Goal: Task Accomplishment & Management: Use online tool/utility

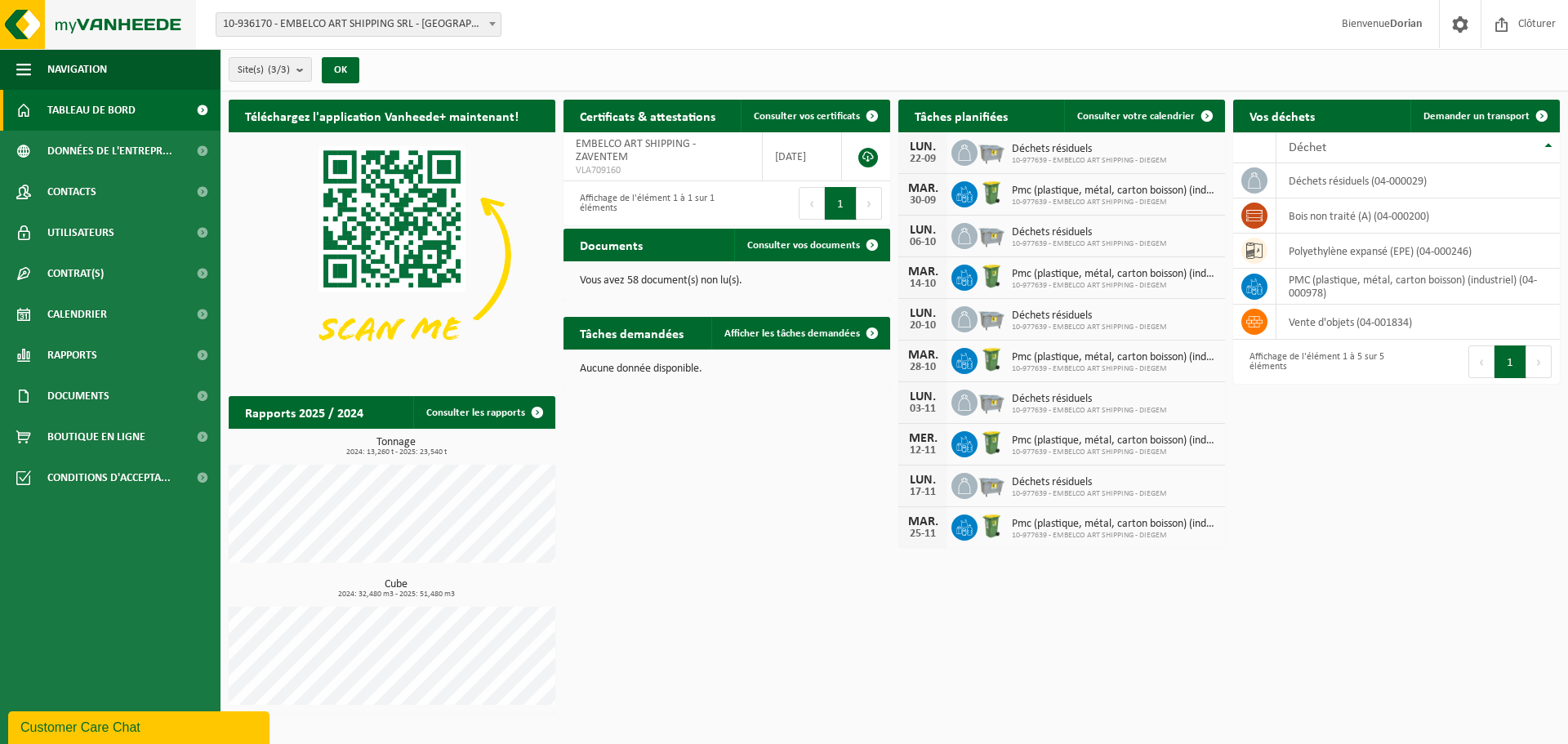
click at [127, 44] on img at bounding box center [97, 24] width 196 height 49
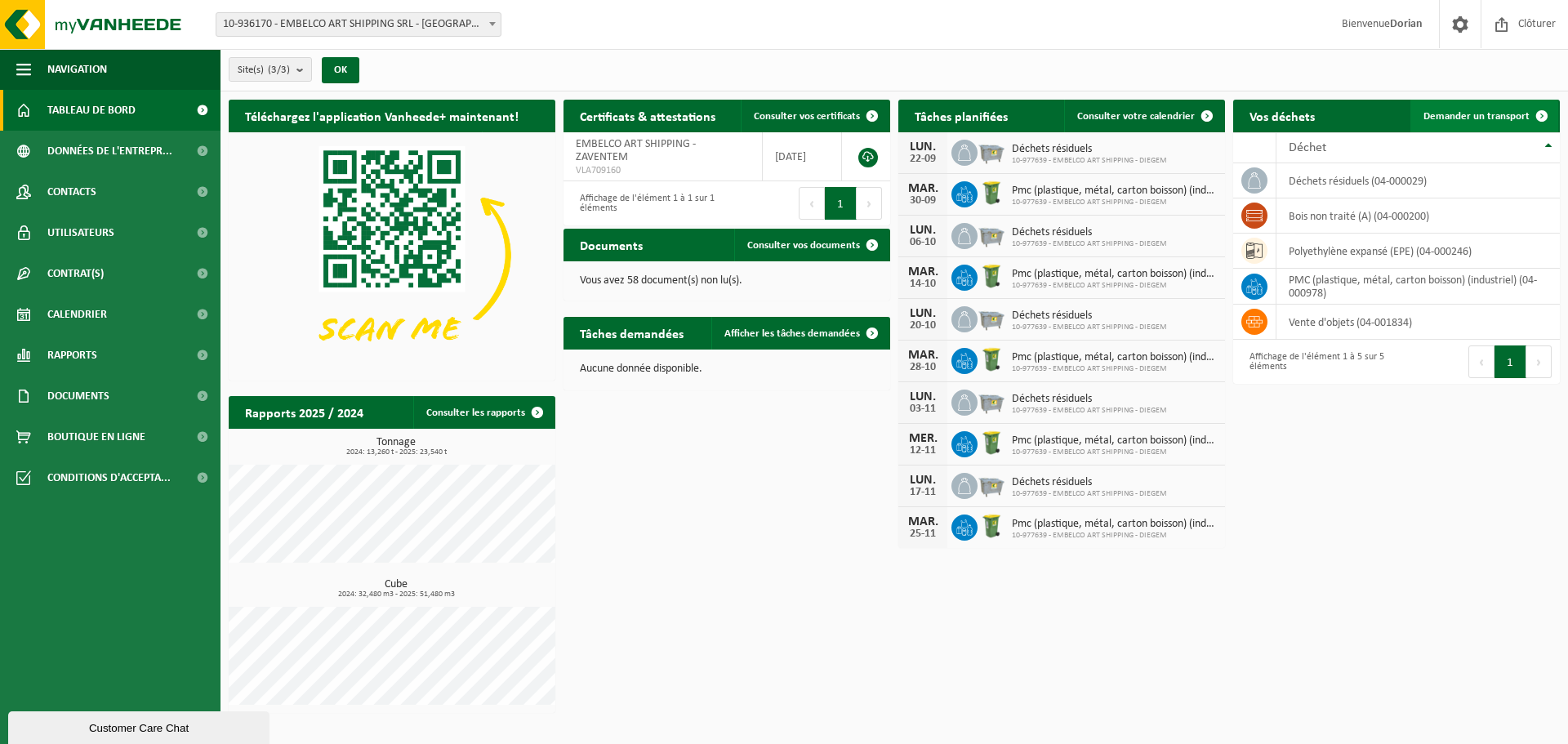
click at [1497, 116] on span "Demander un transport" at bounding box center [1475, 116] width 106 height 11
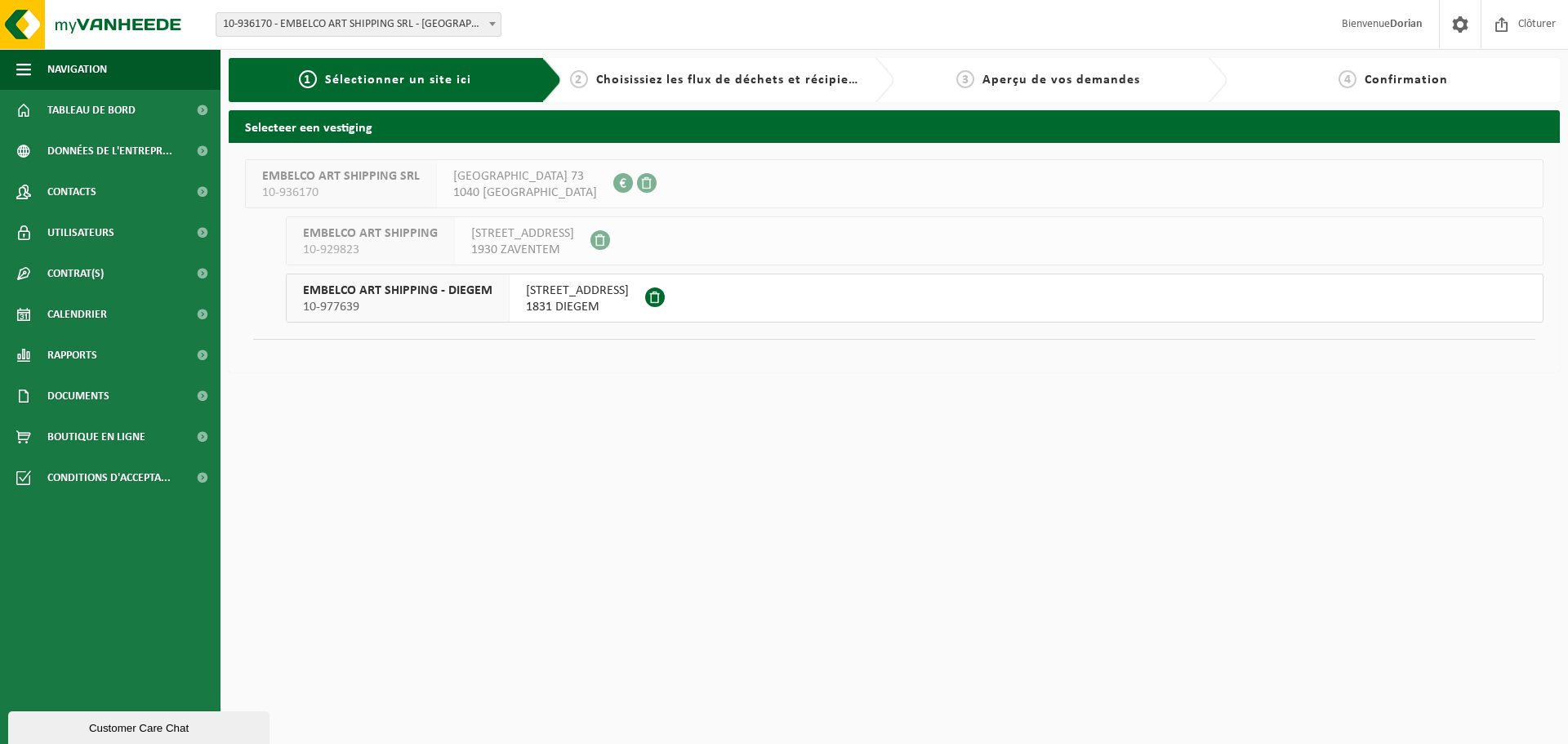
click at [739, 306] on button "EMBELCO ART SHIPPING - DIEGEM 10-977639 WOLUWELAAN 147 1831 DIEGEM" at bounding box center [914, 297] width 1258 height 49
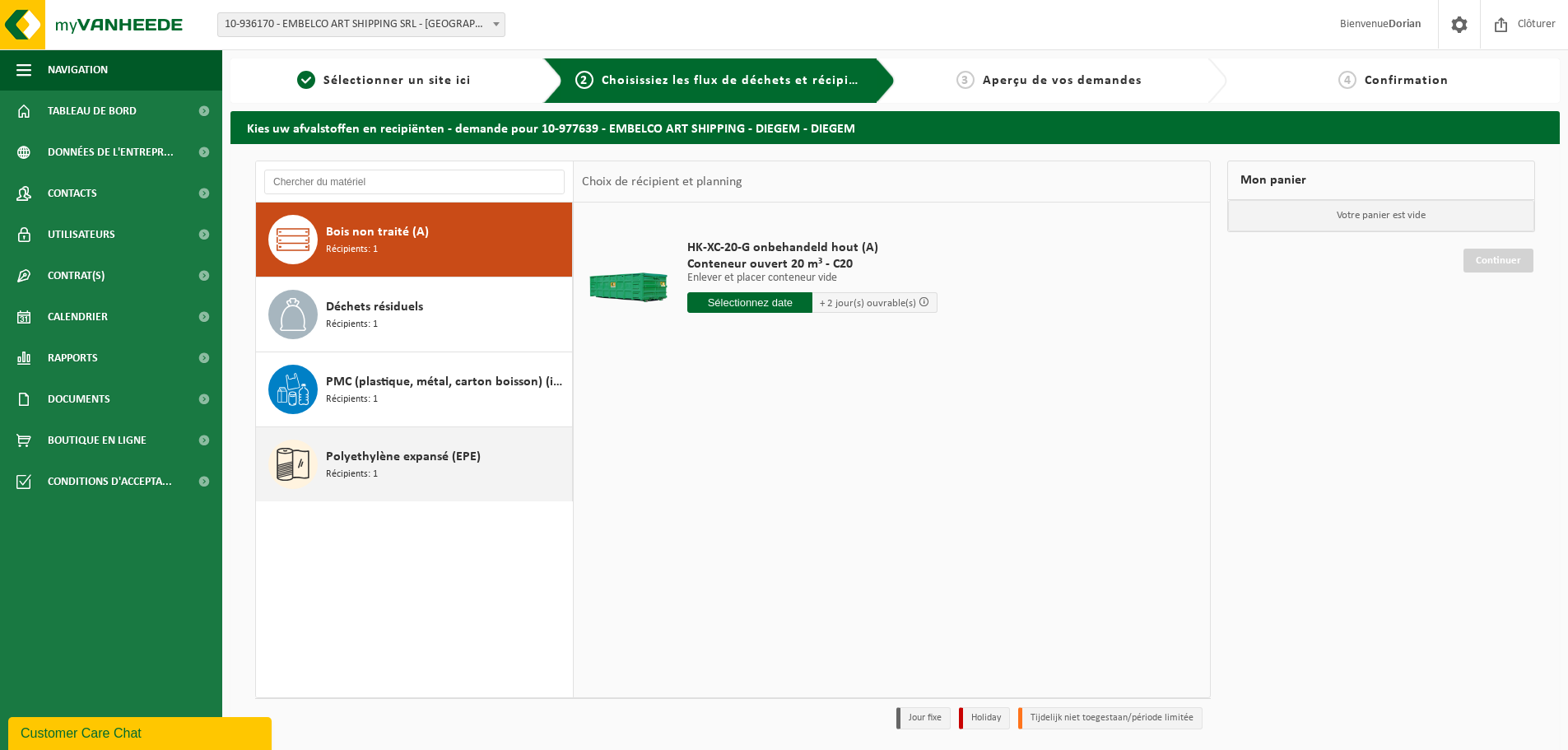
click at [386, 457] on span "Polyethylène expansé (EPE)" at bounding box center [403, 456] width 155 height 20
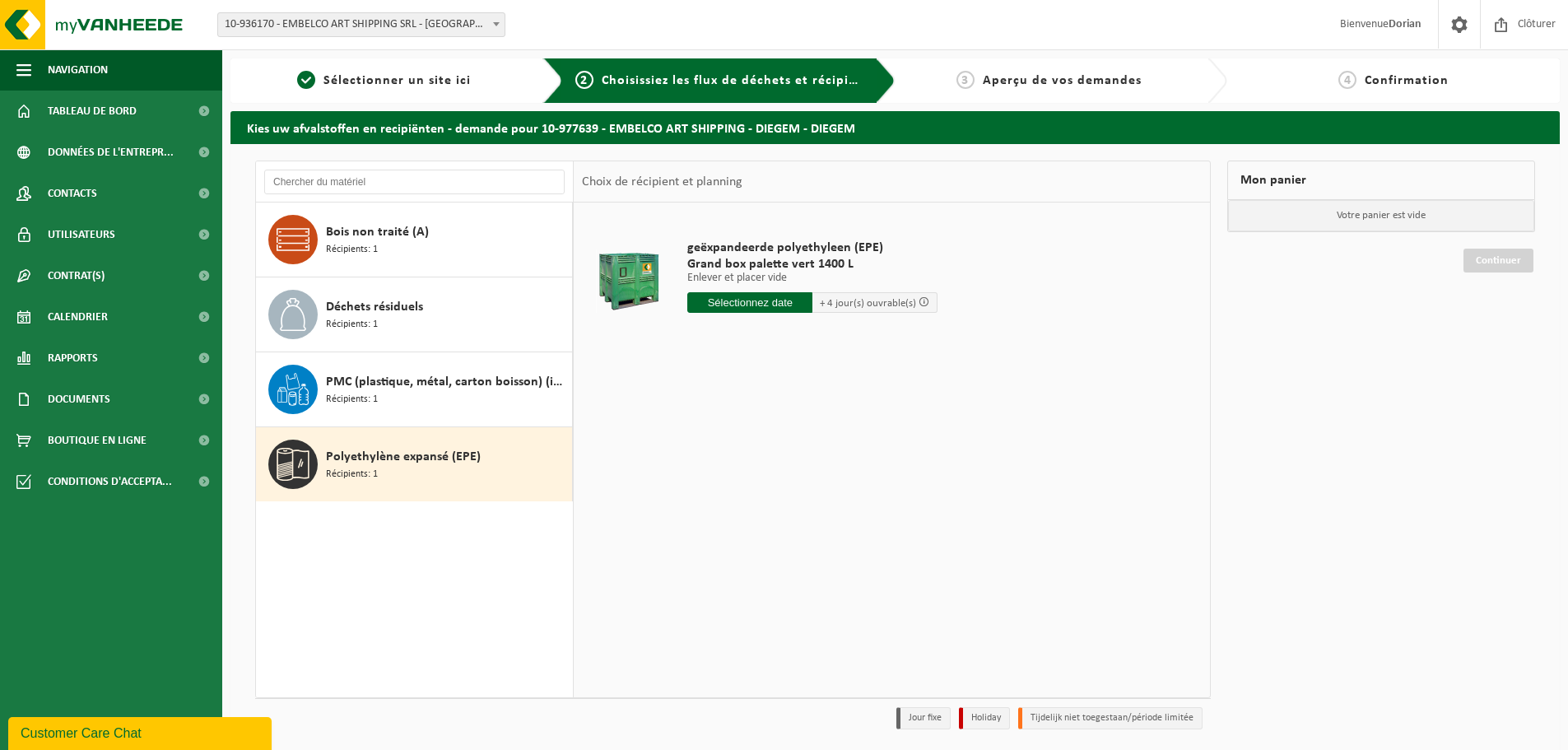
click at [744, 303] on input "text" at bounding box center [750, 302] width 125 height 20
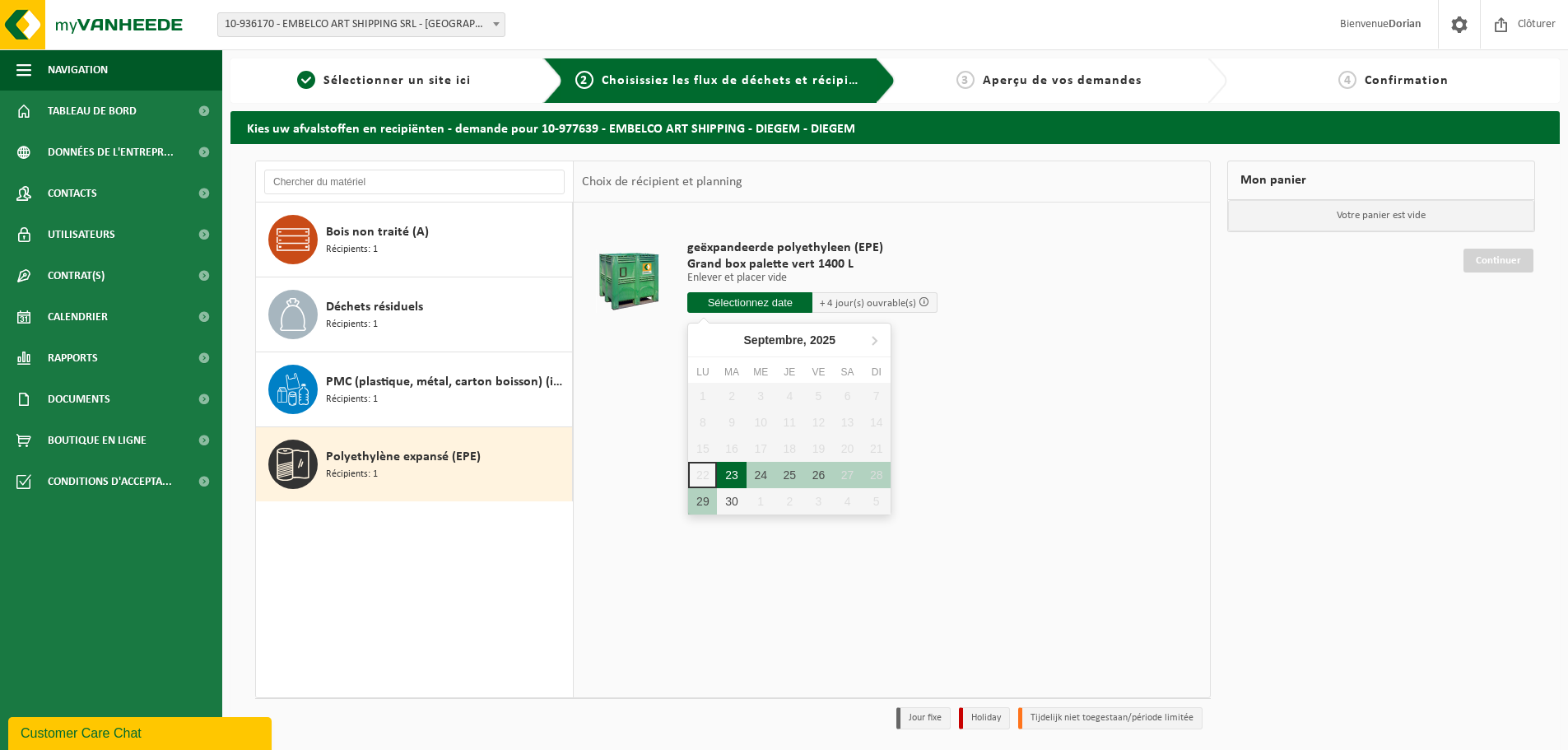
click at [736, 472] on div "23" at bounding box center [732, 475] width 29 height 26
type input "à partir de 2025-09-23"
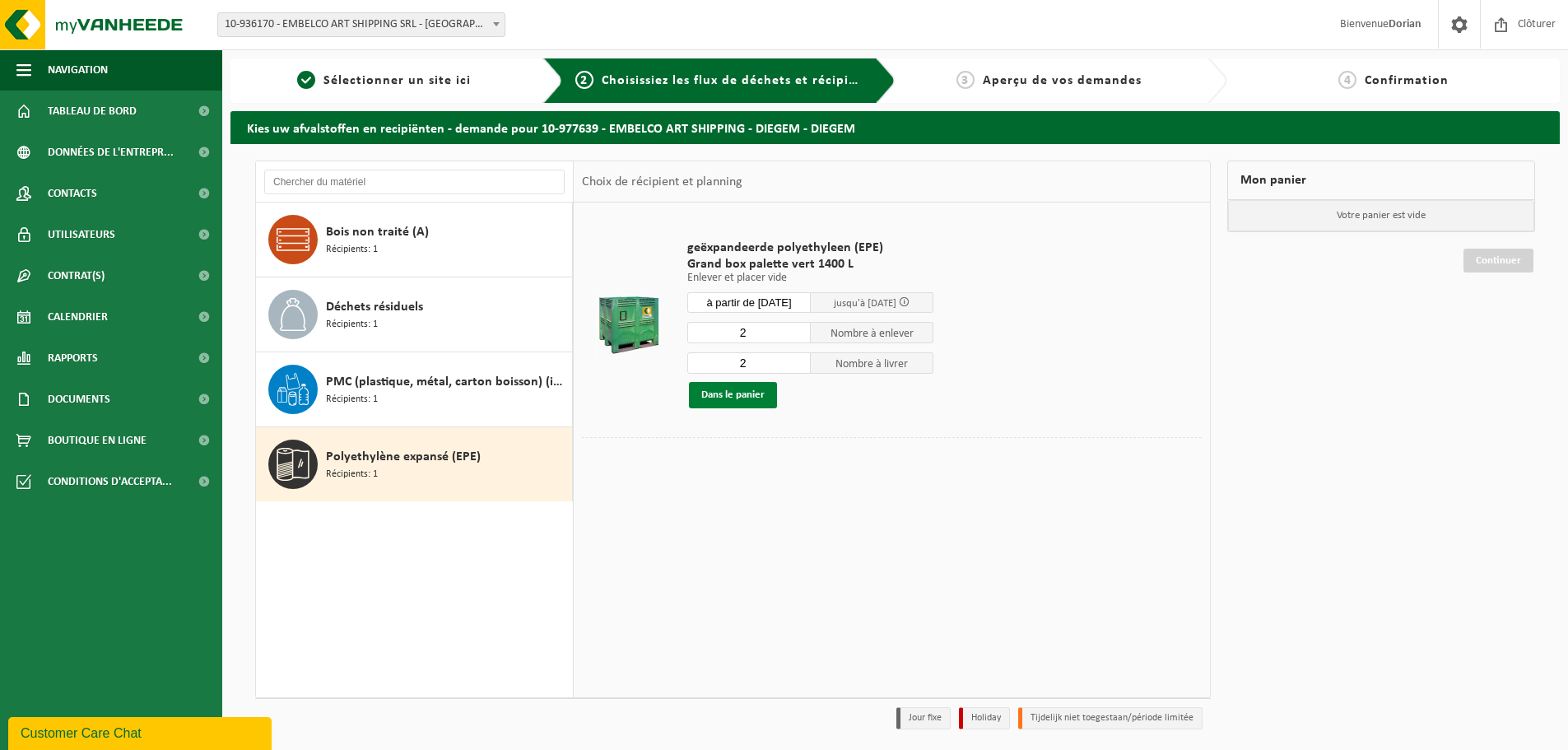
click at [745, 392] on button "Dans le panier" at bounding box center [733, 395] width 88 height 26
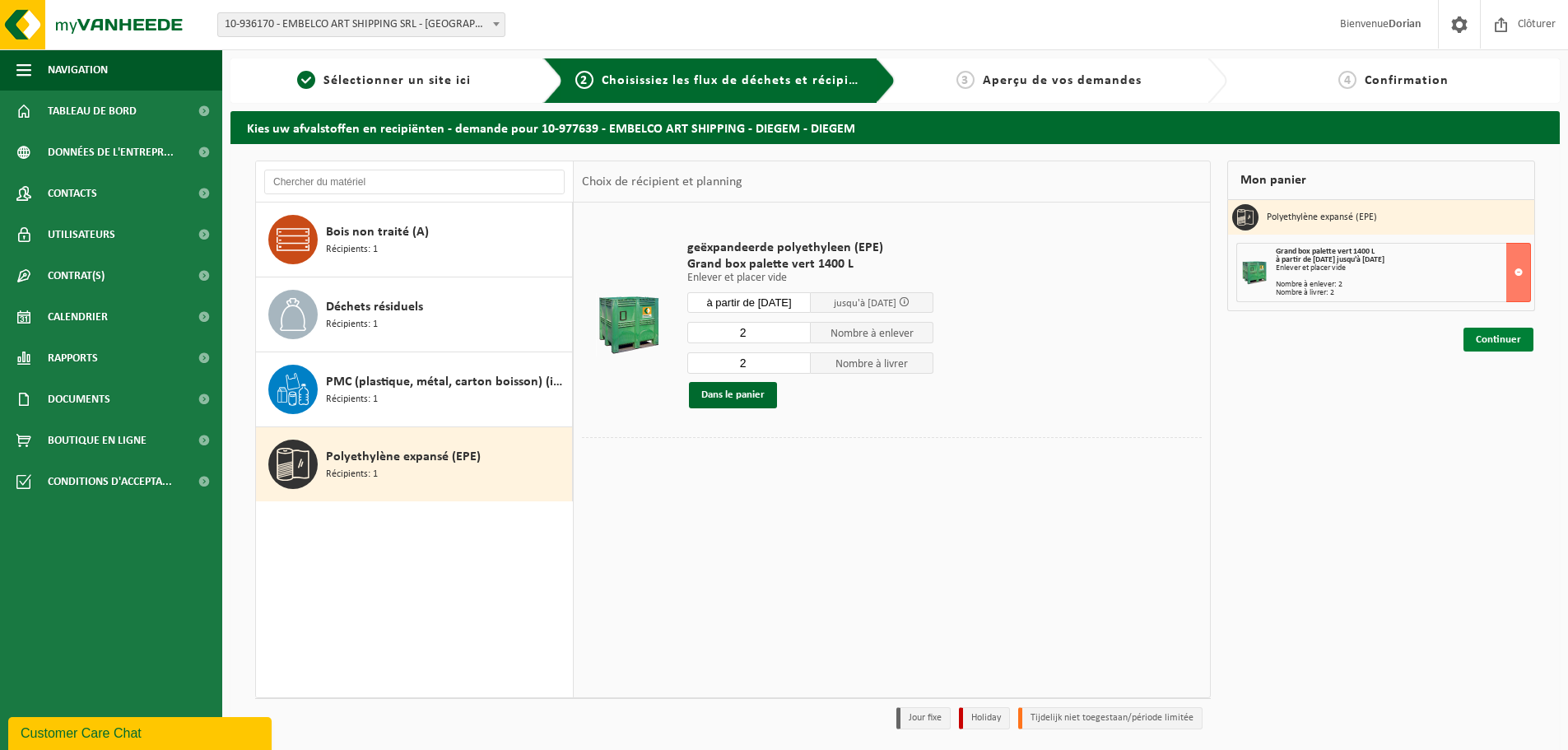
click at [1519, 343] on link "Continuer" at bounding box center [1498, 339] width 70 height 24
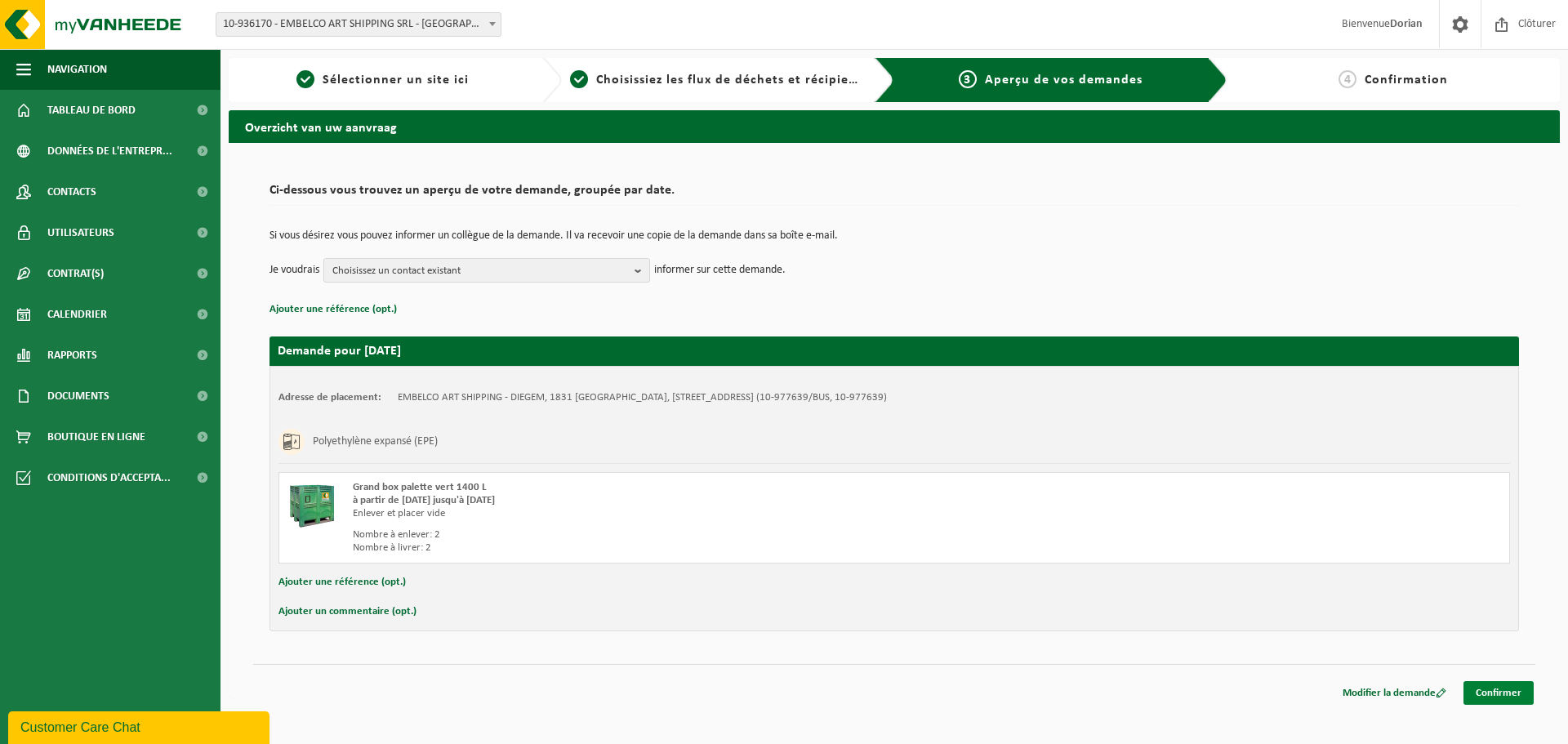
click at [1503, 694] on link "Confirmer" at bounding box center [1498, 692] width 71 height 24
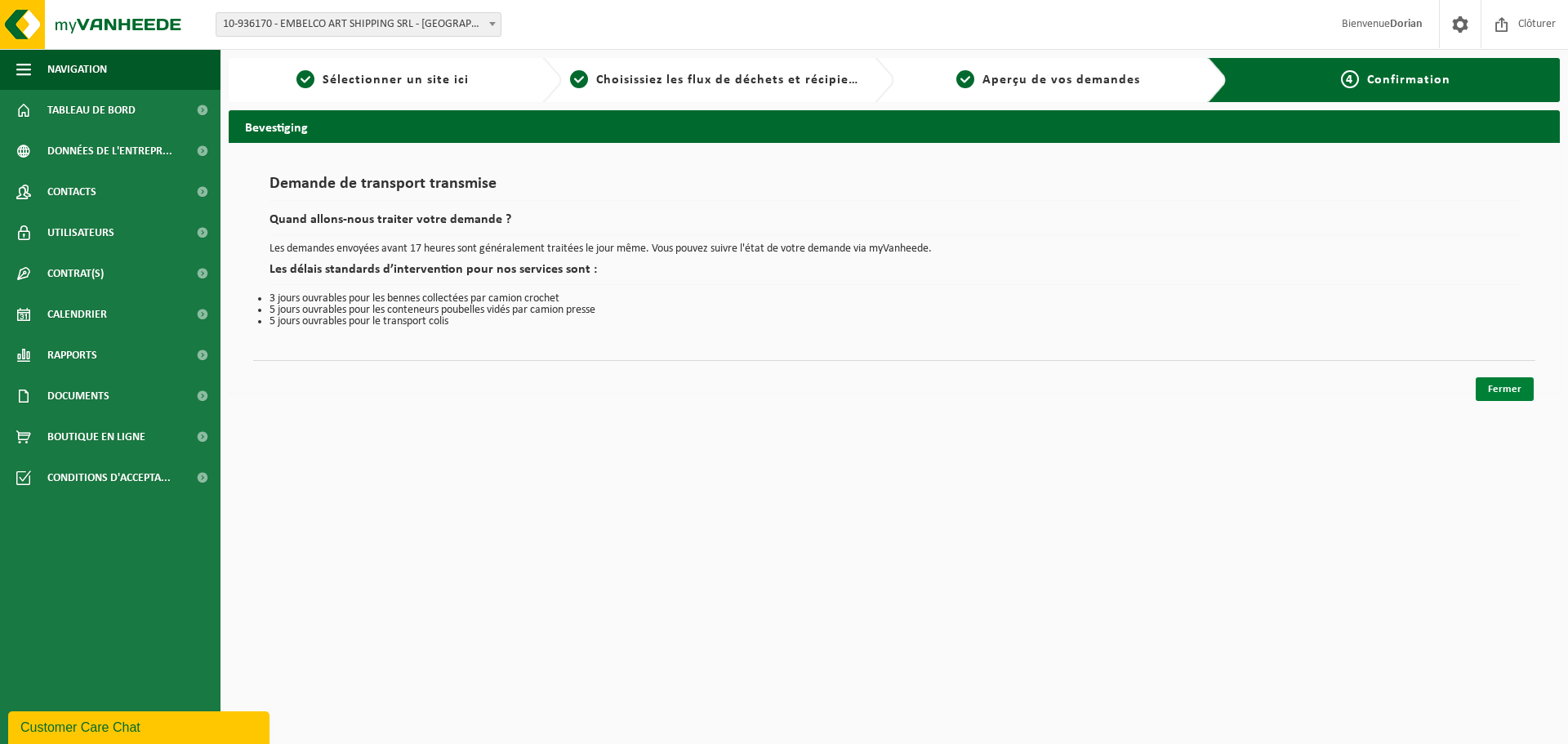
click at [1521, 395] on link "Fermer" at bounding box center [1504, 389] width 58 height 24
